Goal: Task Accomplishment & Management: Manage account settings

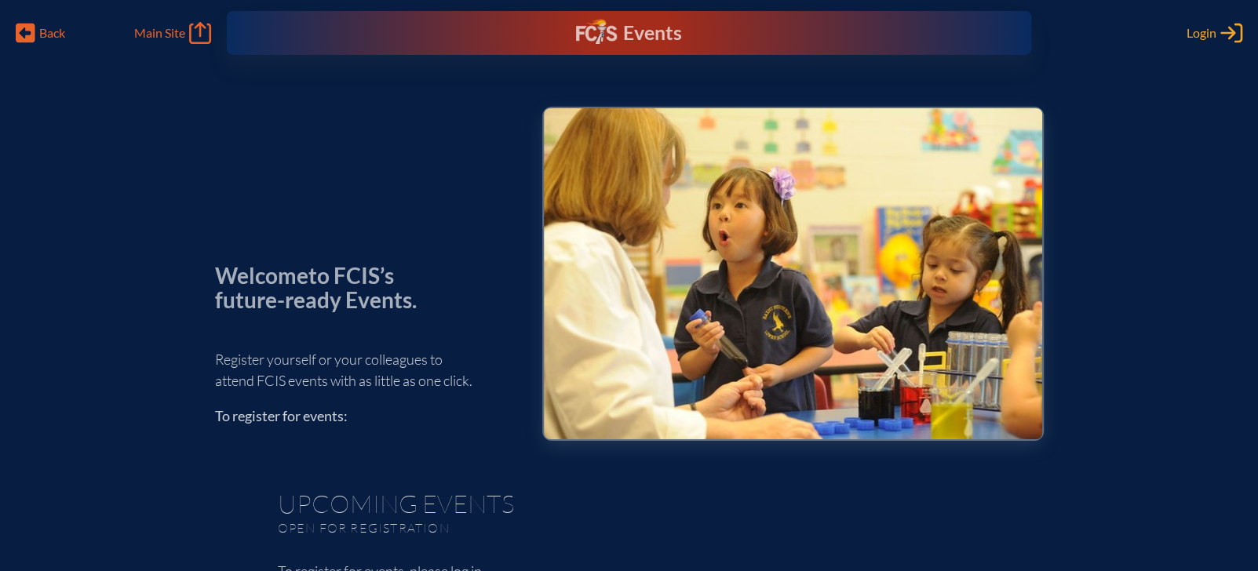
click at [1203, 32] on span "Login" at bounding box center [1202, 33] width 30 height 16
click at [621, 44] on div "Events" at bounding box center [629, 33] width 106 height 28
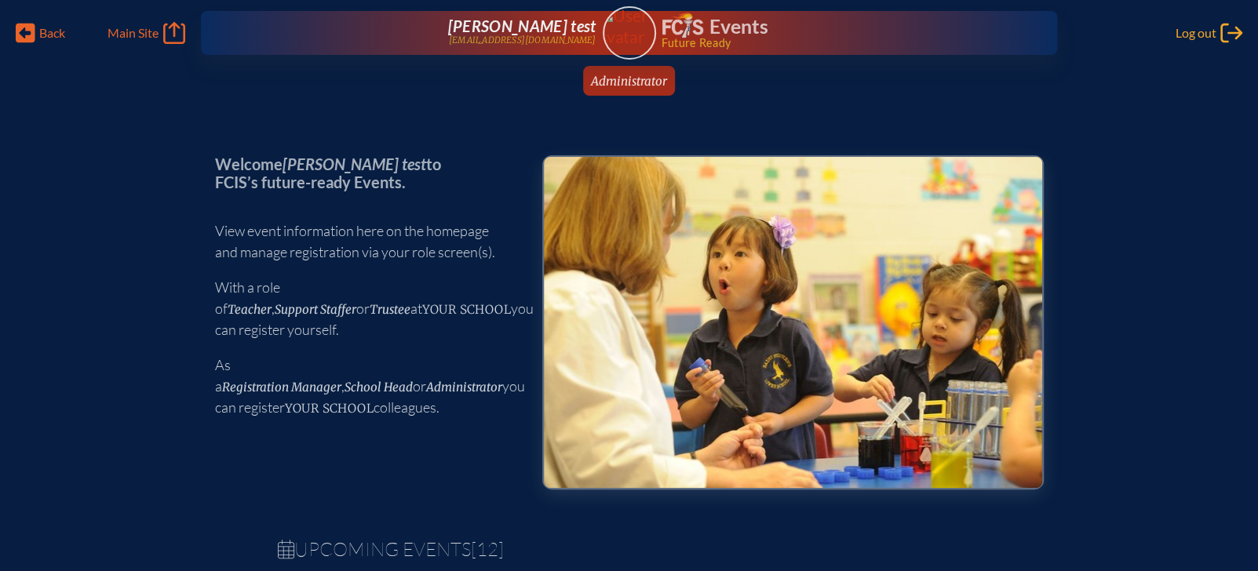
click at [1209, 27] on span "Log out" at bounding box center [1196, 33] width 41 height 16
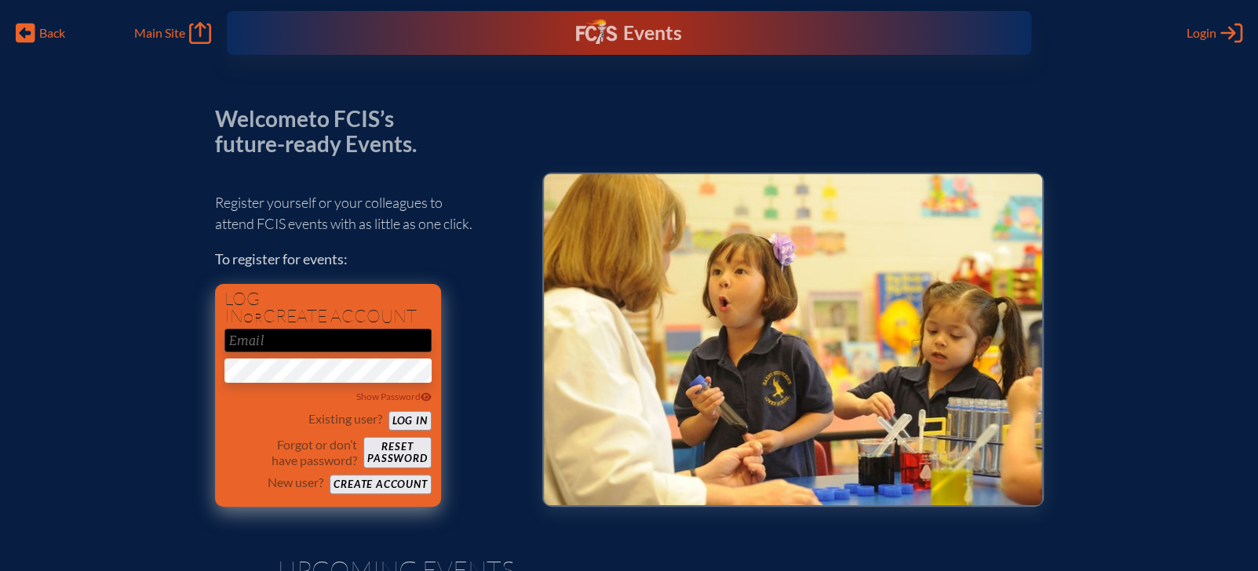
type input "[EMAIL_ADDRESS][DOMAIN_NAME]"
click at [422, 420] on button "Log in" at bounding box center [410, 421] width 43 height 20
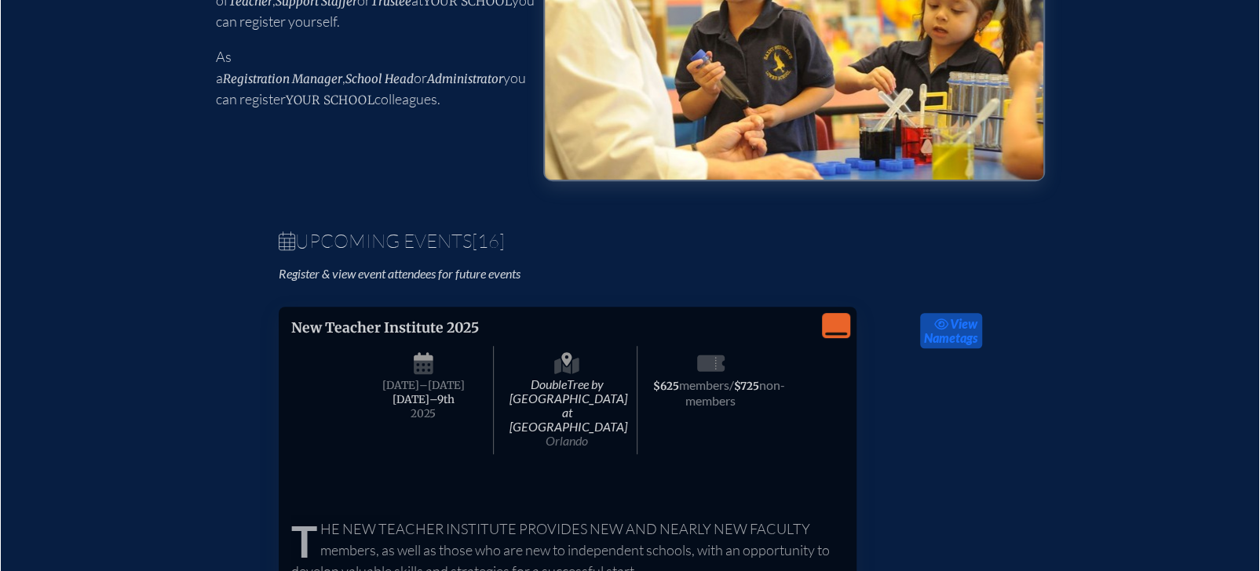
scroll to position [311, 0]
